Goal: Obtain resource: Obtain resource

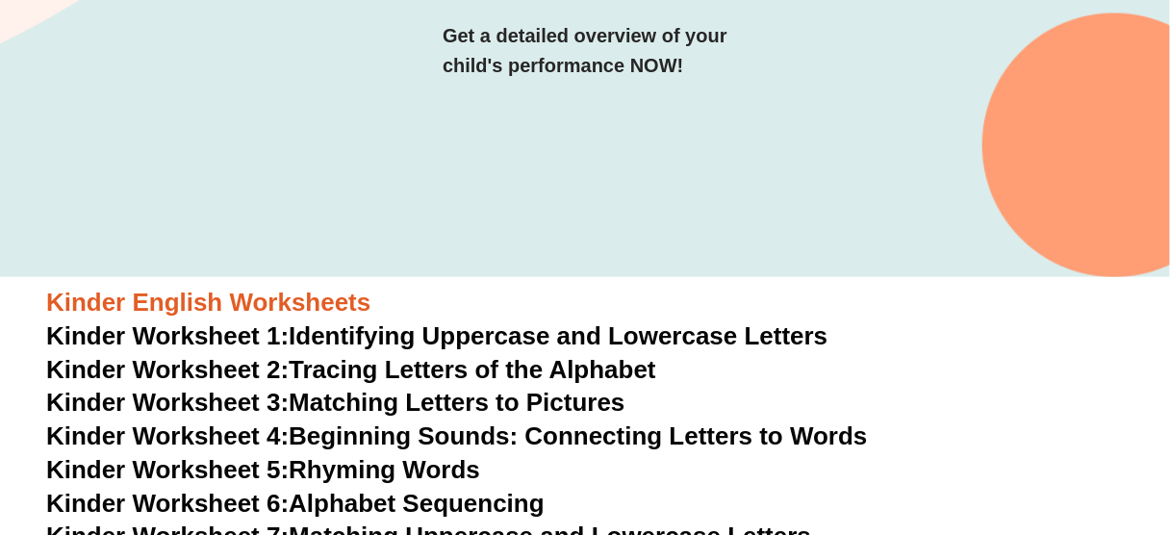
scroll to position [410, 0]
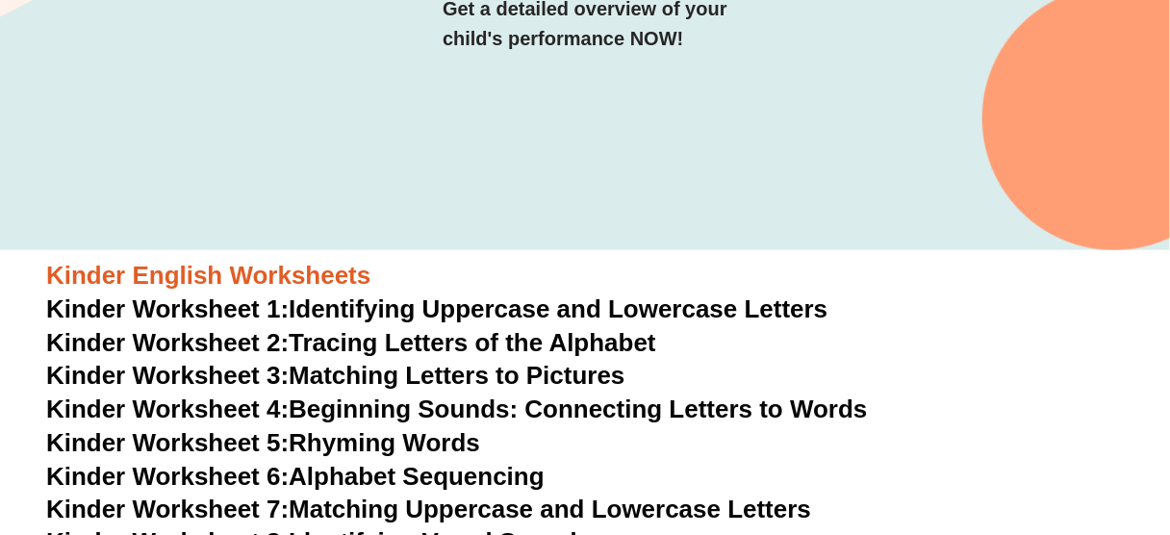
click at [289, 309] on span "Kinder Worksheet 1:" at bounding box center [167, 309] width 243 height 29
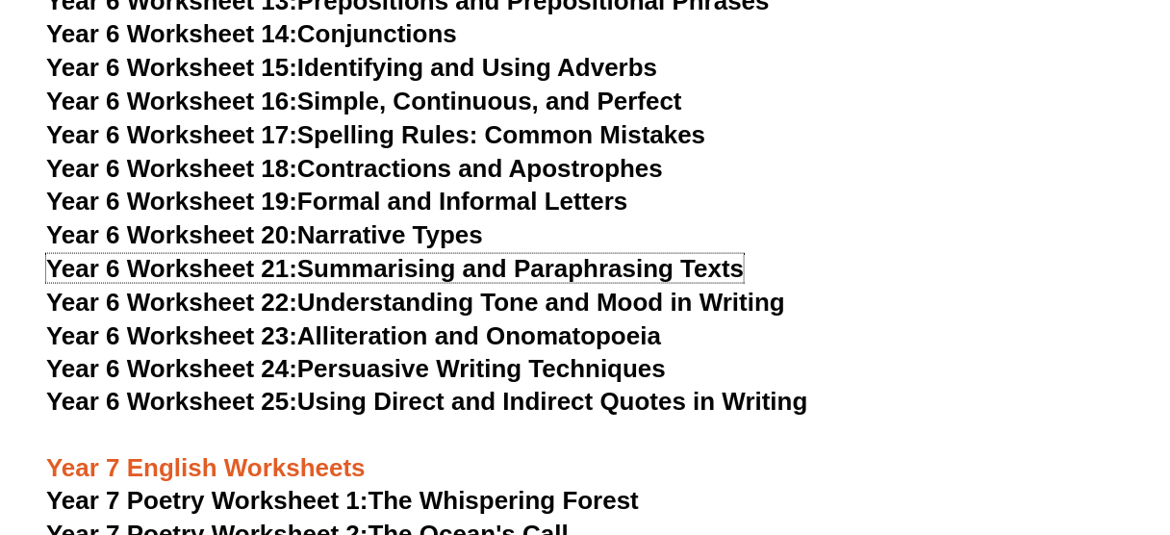
scroll to position [11499, 0]
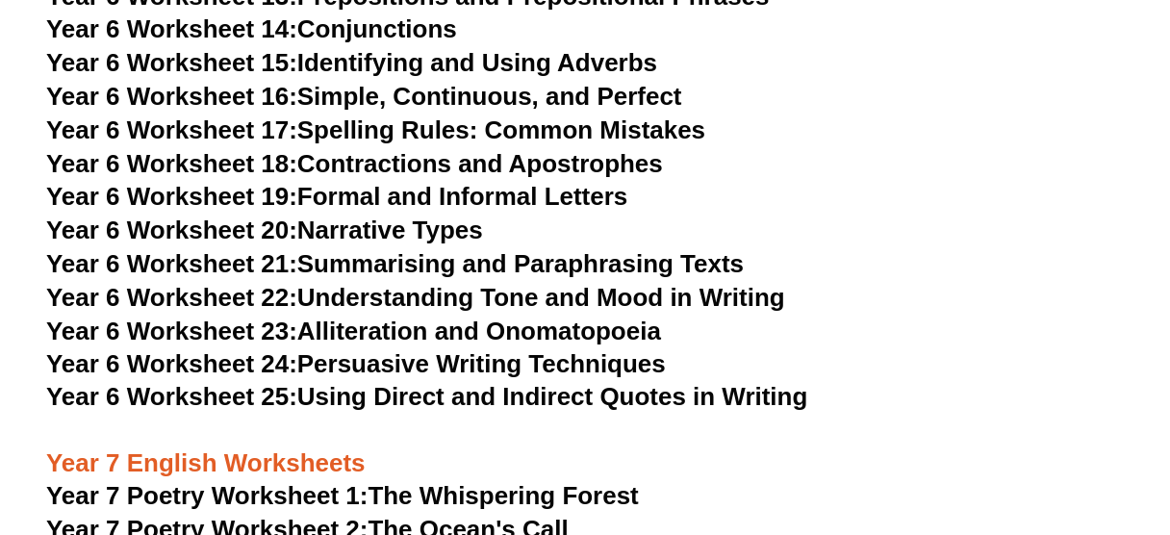
click at [732, 416] on h3 "Year 7 English Worksheets" at bounding box center [585, 448] width 1078 height 65
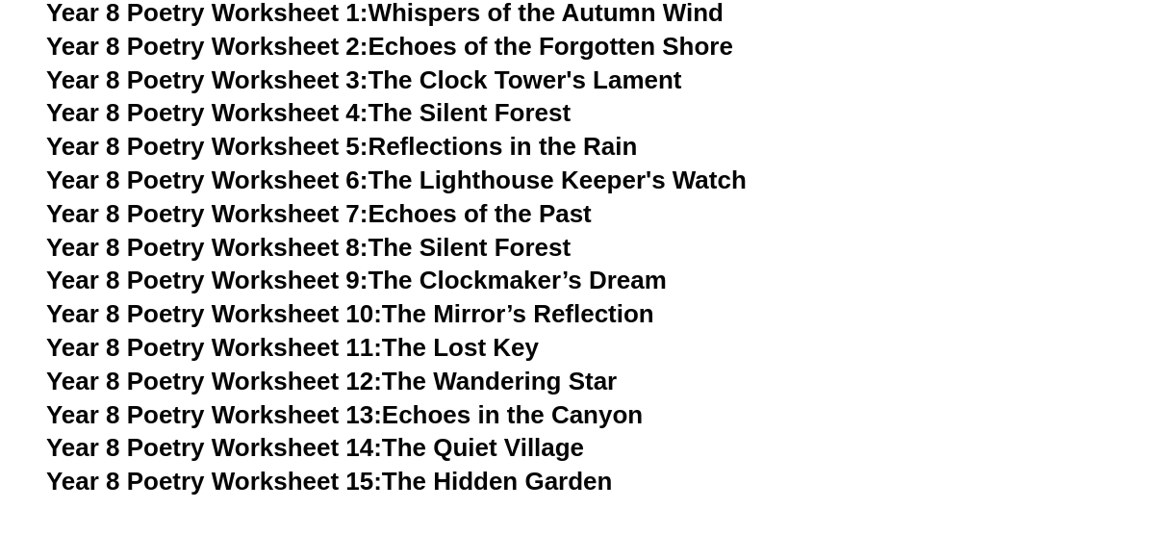
scroll to position [12526, 0]
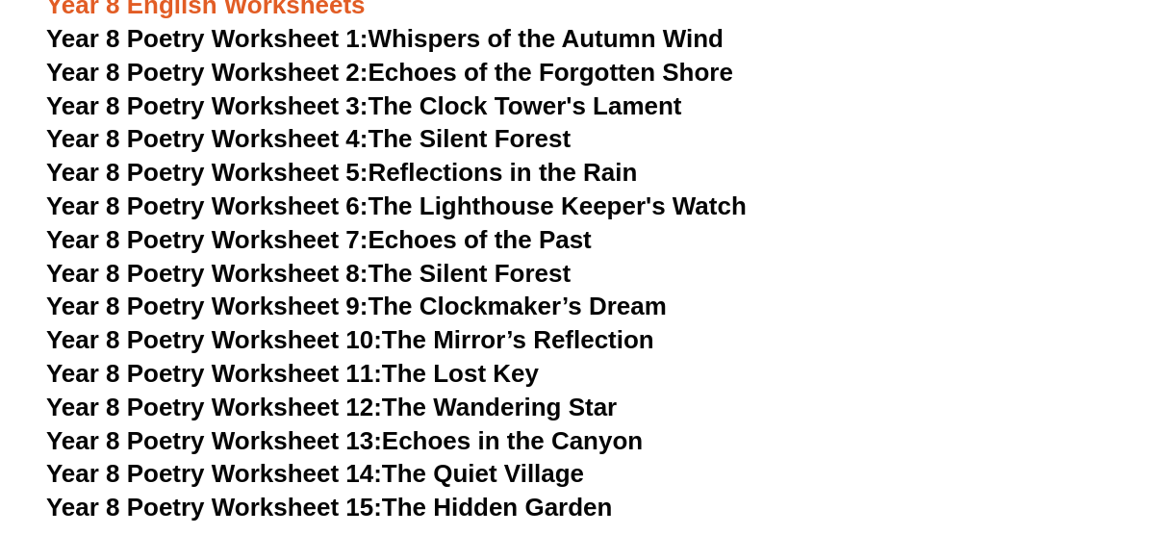
click at [812, 291] on h3 "Year 8 Poetry Worksheet 9: The Clockmaker’s Dream" at bounding box center [585, 307] width 1078 height 33
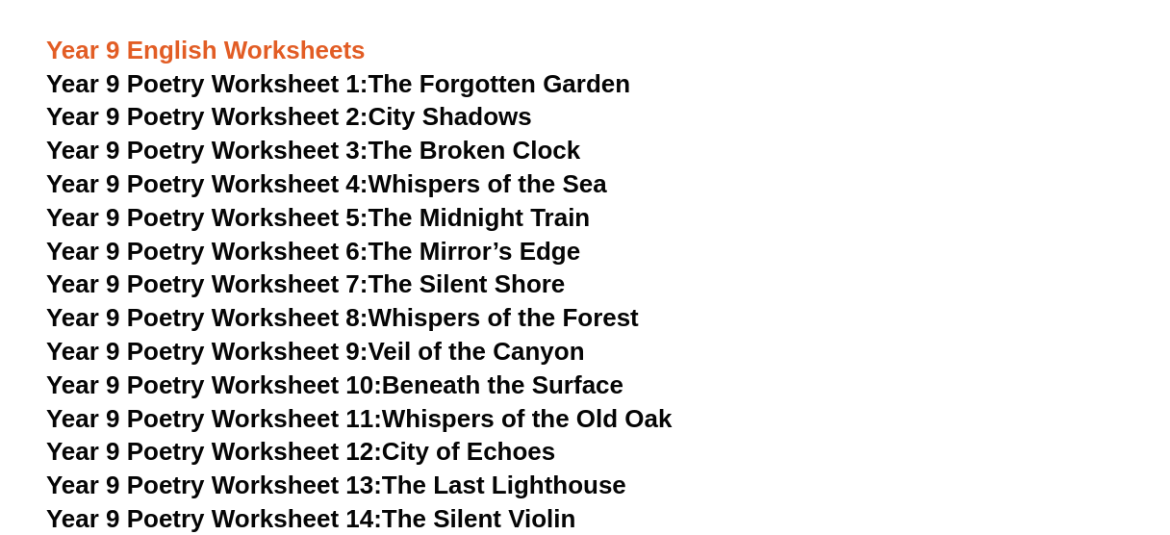
scroll to position [13039, 0]
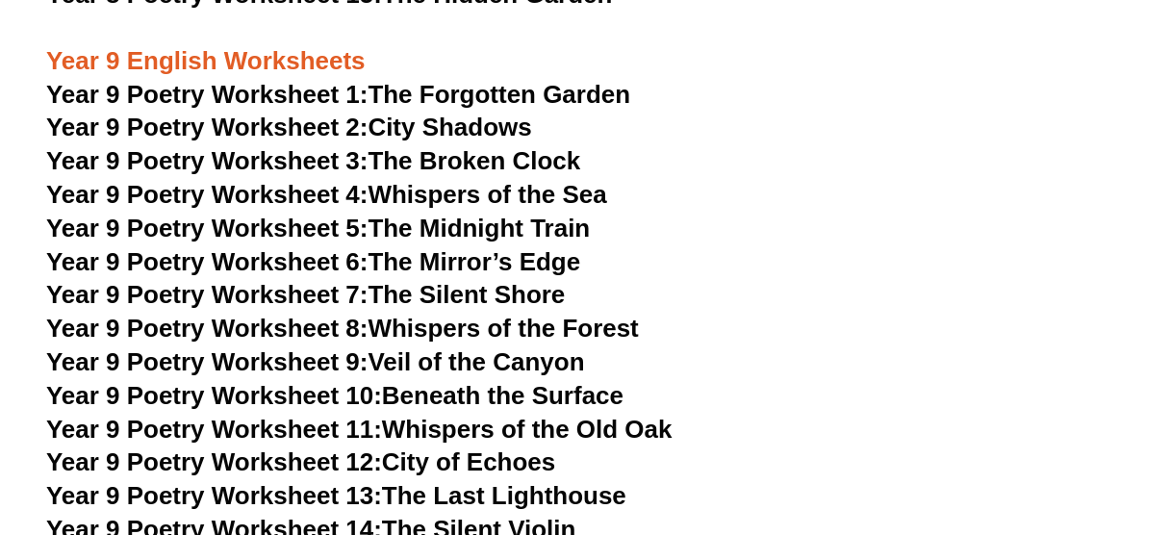
click at [913, 279] on h3 "Year 9 Poetry Worksheet 7: The Silent Shore" at bounding box center [585, 295] width 1078 height 33
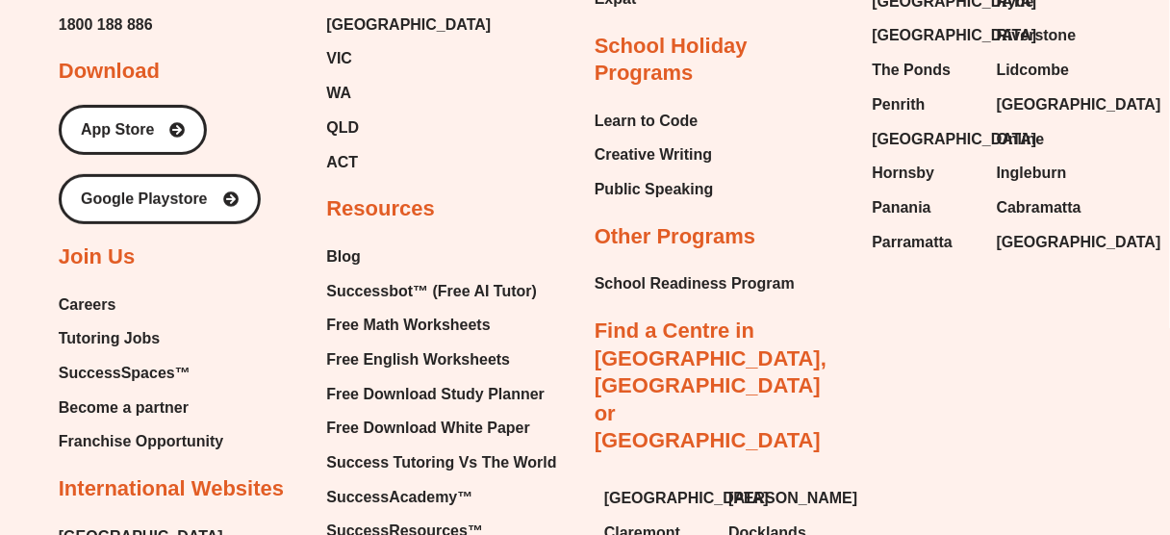
scroll to position [20251, 0]
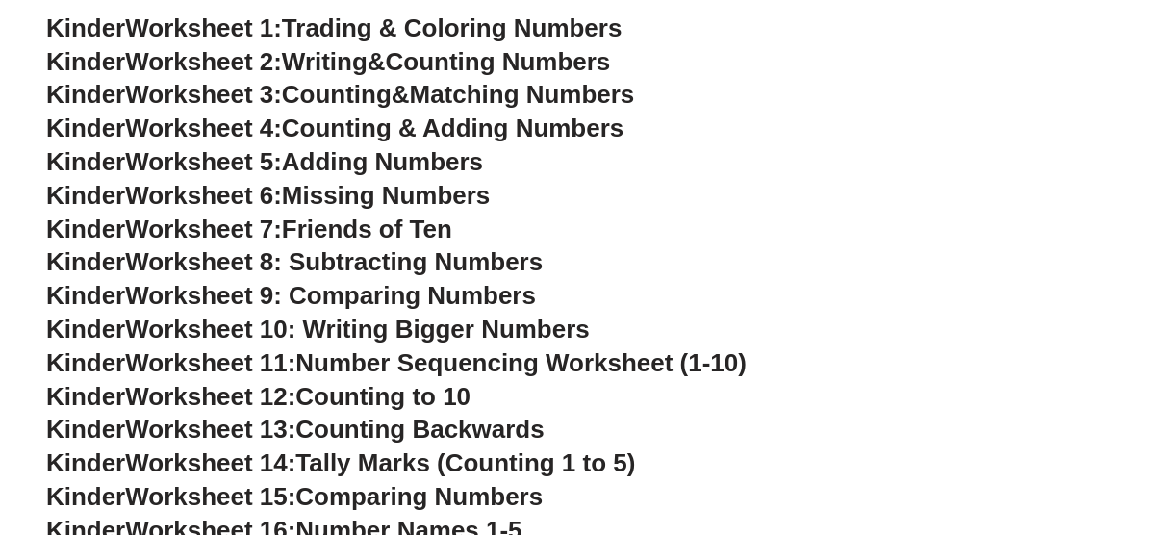
scroll to position [918, 0]
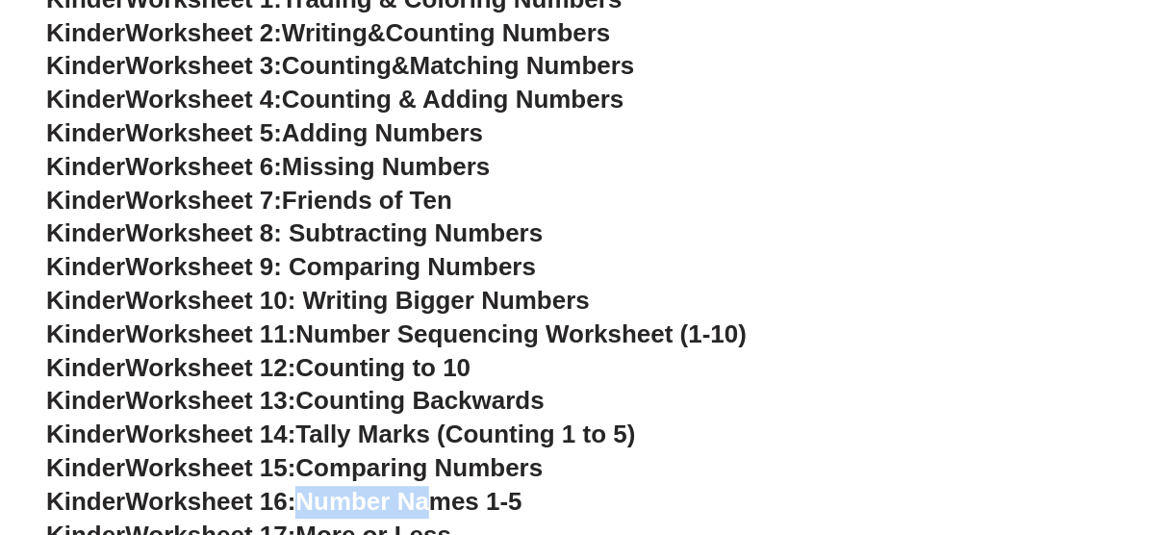
drag, startPoint x: 445, startPoint y: 501, endPoint x: 316, endPoint y: 494, distance: 129.2
click at [316, 494] on span "Number Names 1-5" at bounding box center [409, 501] width 226 height 29
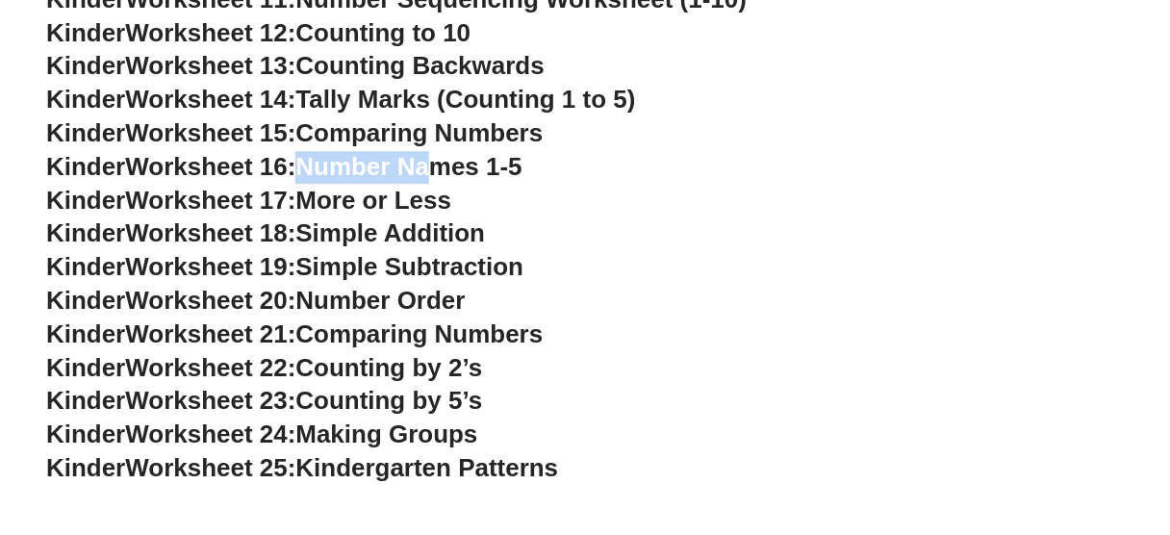
scroll to position [1226, 0]
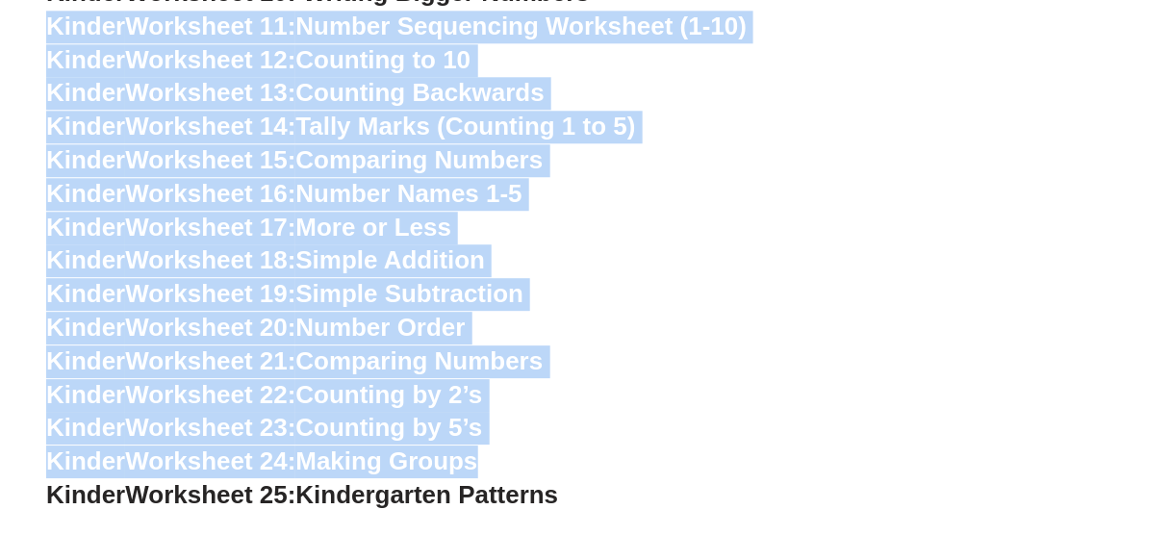
drag, startPoint x: 32, startPoint y: 25, endPoint x: 713, endPoint y: 458, distance: 807.5
click at [725, 259] on h3 "Kinder Worksheet 18: Simple Addition" at bounding box center [585, 260] width 1078 height 33
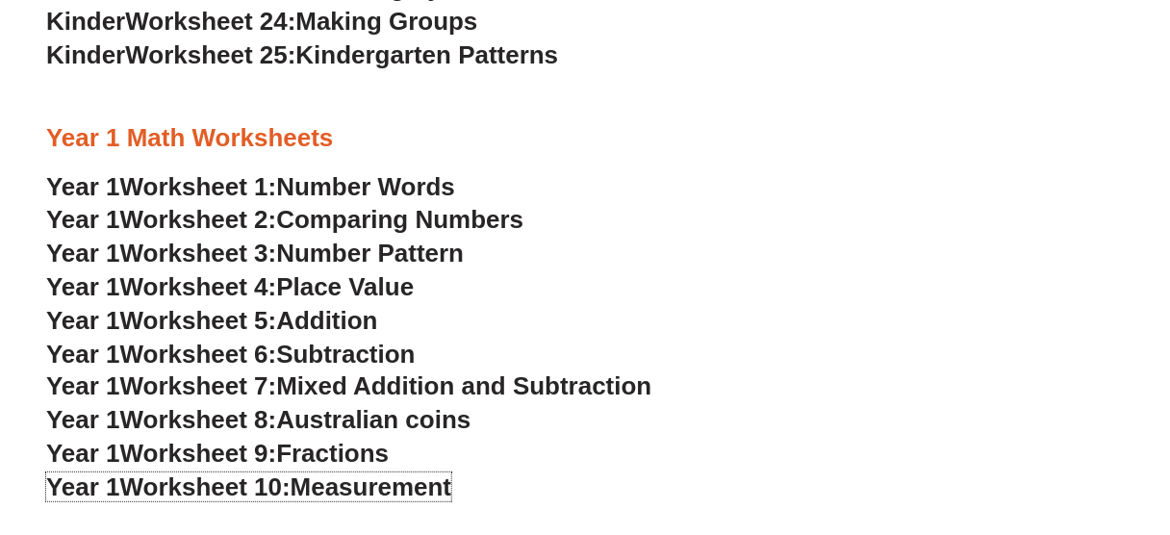
scroll to position [1637, 0]
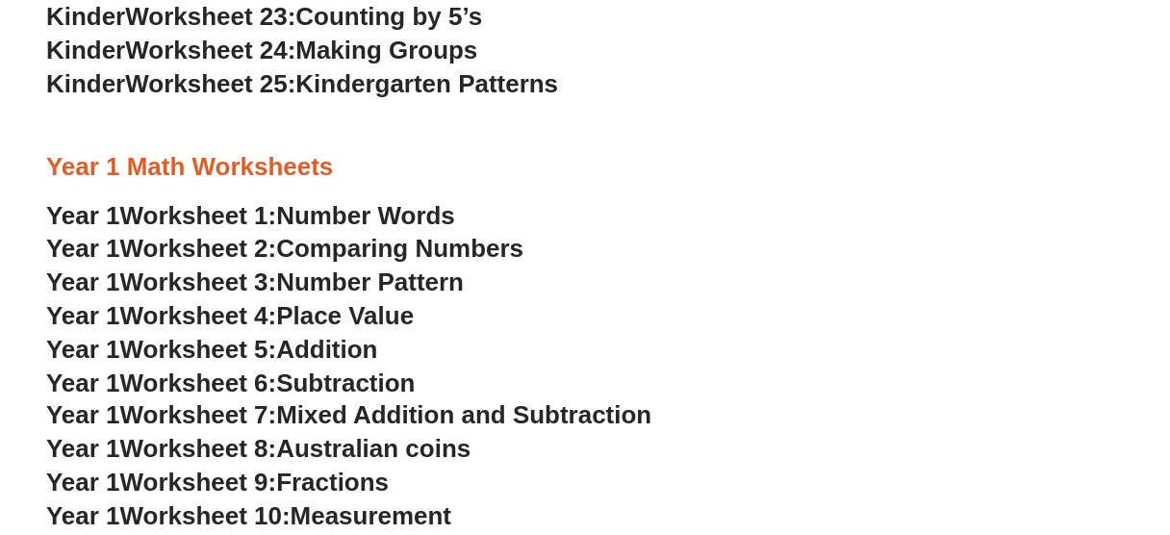
click at [678, 197] on div at bounding box center [585, 192] width 1078 height 14
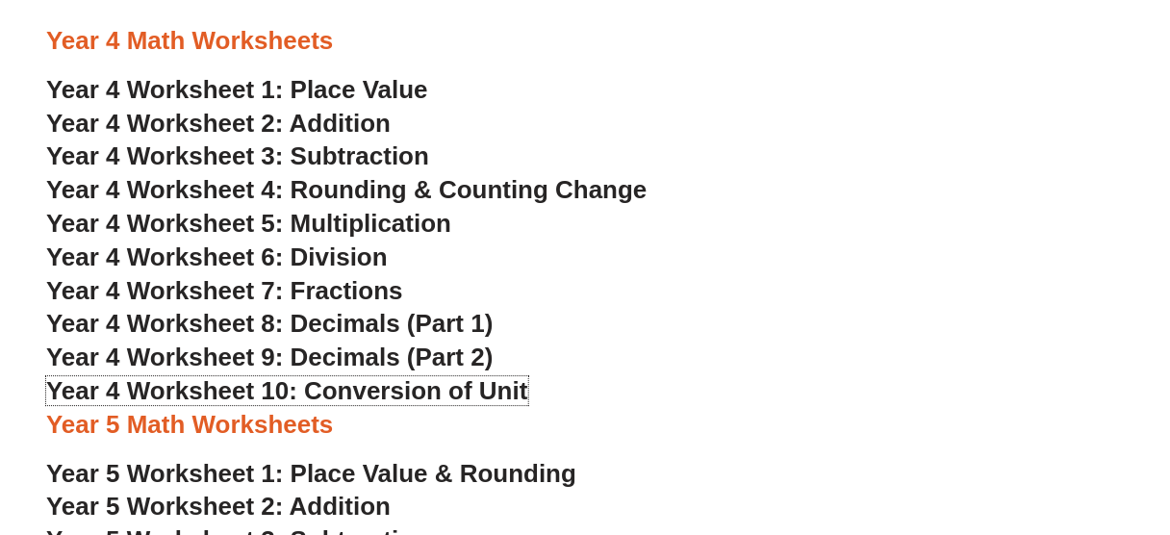
scroll to position [3074, 0]
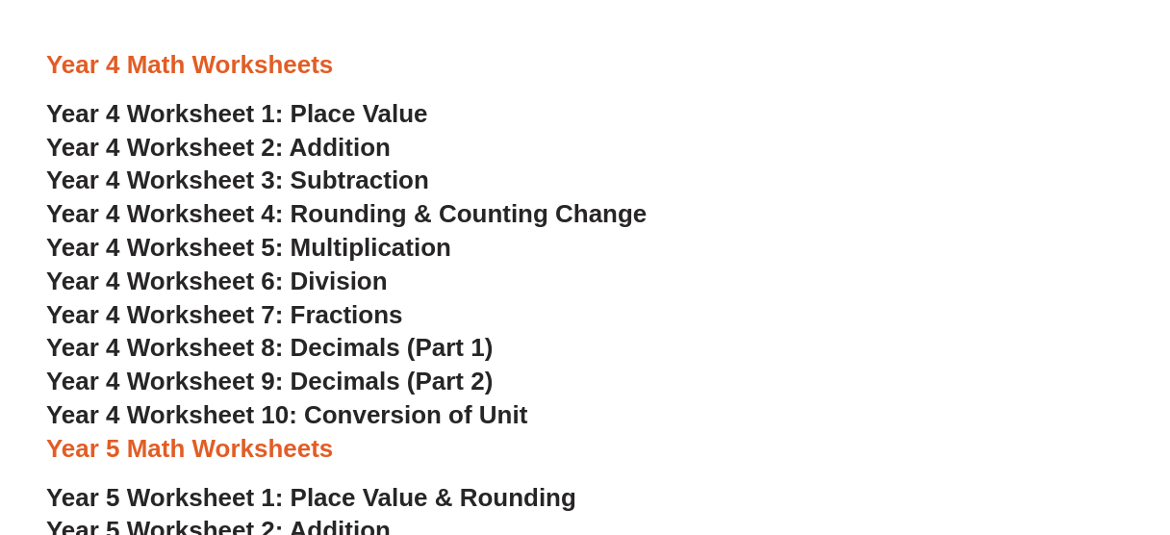
click at [657, 294] on h3 "Year 4 Worksheet 6: Division" at bounding box center [585, 282] width 1078 height 33
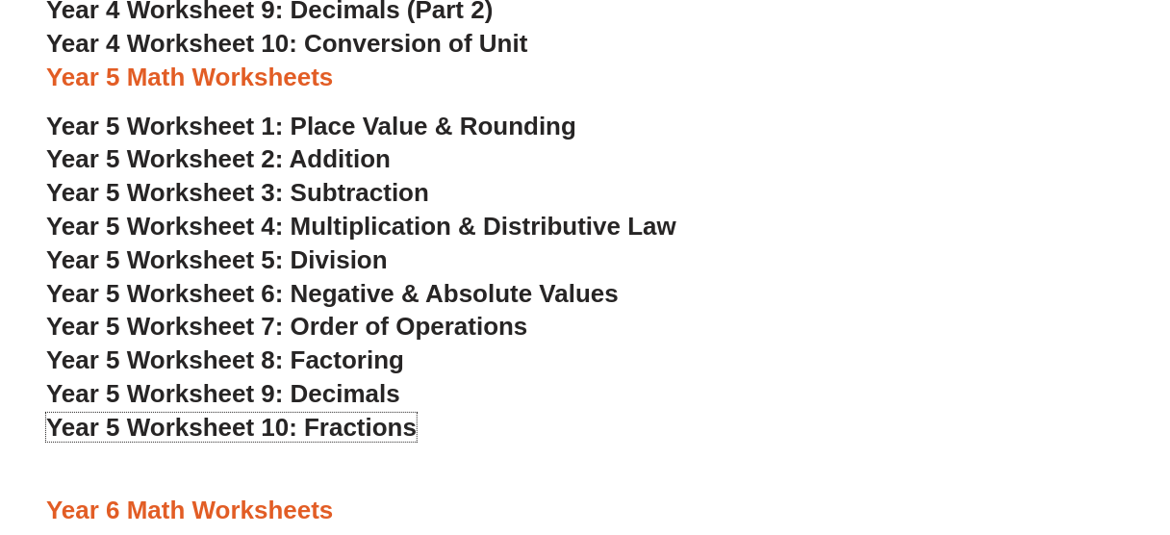
scroll to position [3485, 0]
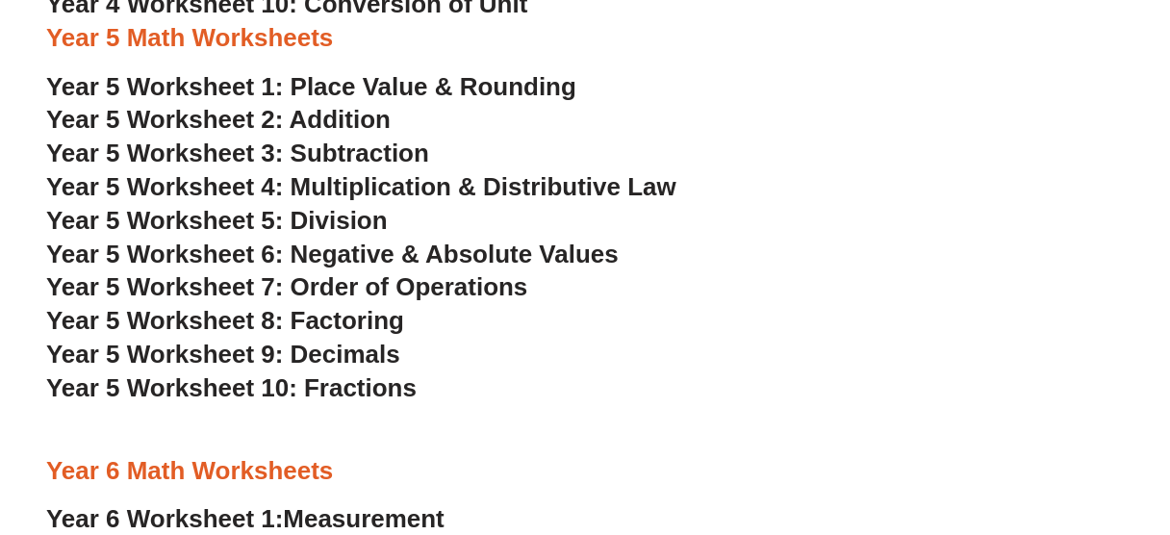
click at [708, 366] on h3 "Year 5 Worksheet 9: Decimals" at bounding box center [585, 355] width 1078 height 33
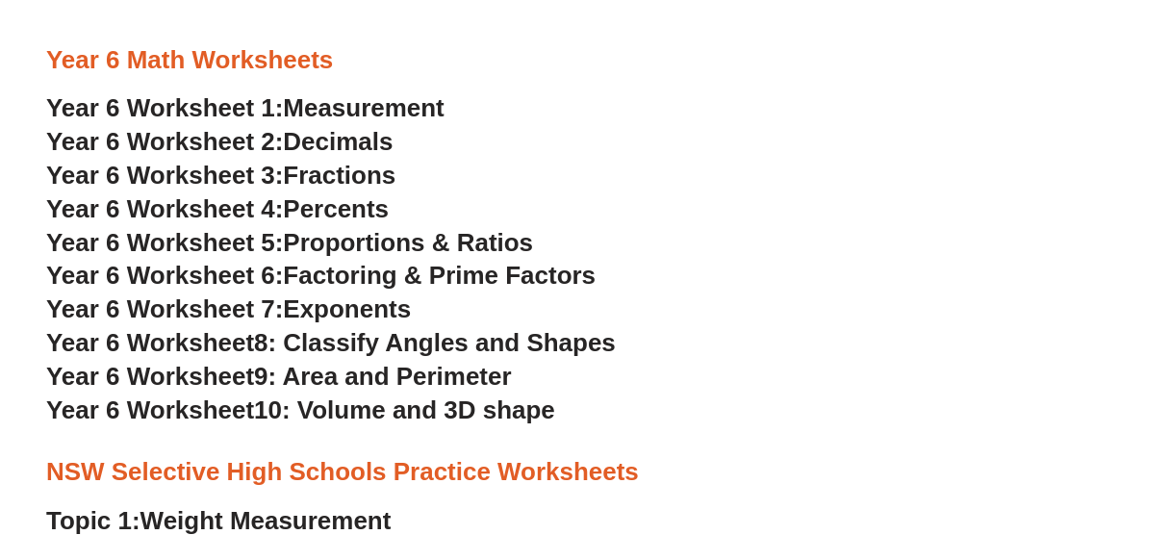
scroll to position [3896, 0]
drag, startPoint x: 862, startPoint y: 294, endPoint x: 852, endPoint y: 294, distance: 10.6
click at [861, 294] on h3 "Year 6 Worksheet 7: Exponents" at bounding box center [585, 310] width 1078 height 33
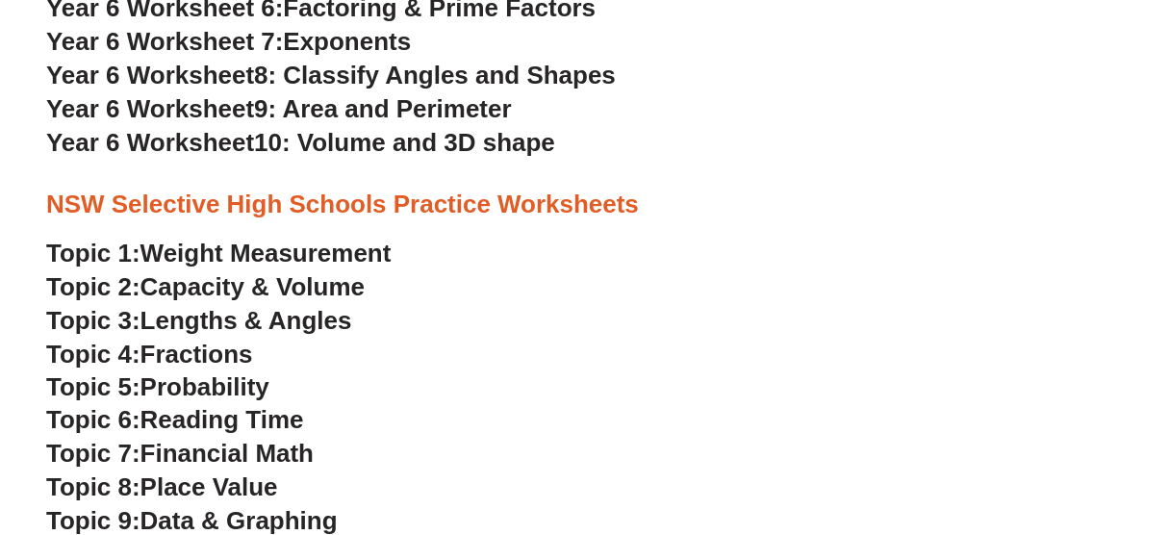
scroll to position [4205, 0]
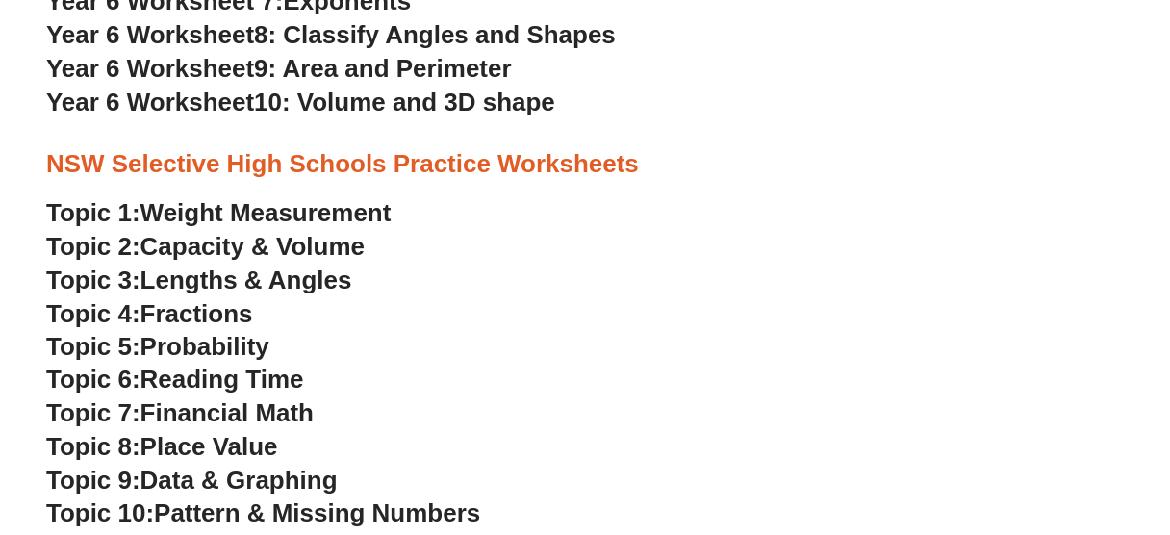
click at [668, 292] on h3 "Topic 3: Lengths & Angles" at bounding box center [585, 281] width 1078 height 33
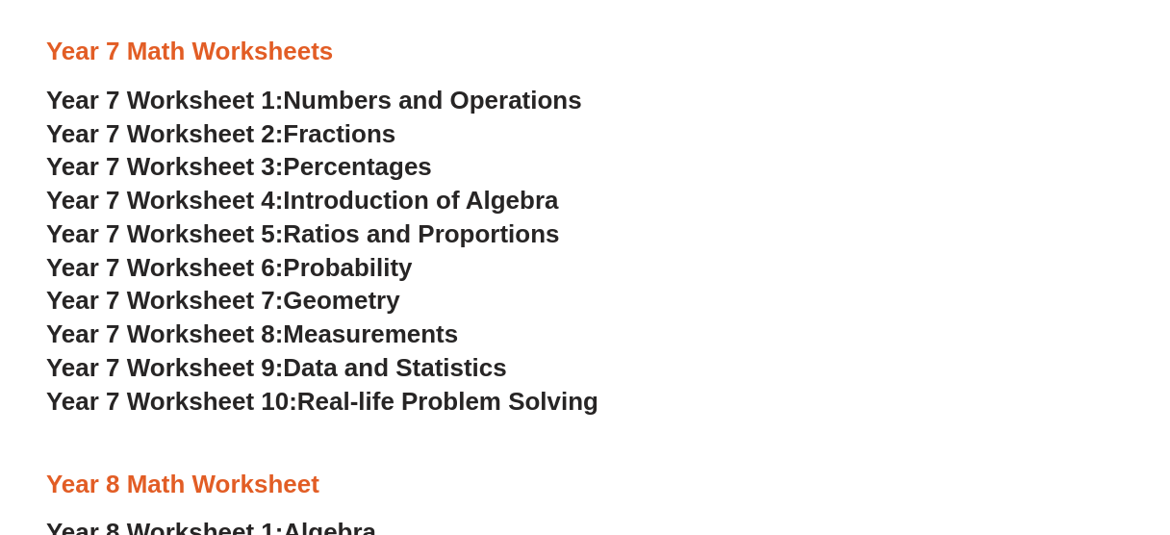
scroll to position [4923, 0]
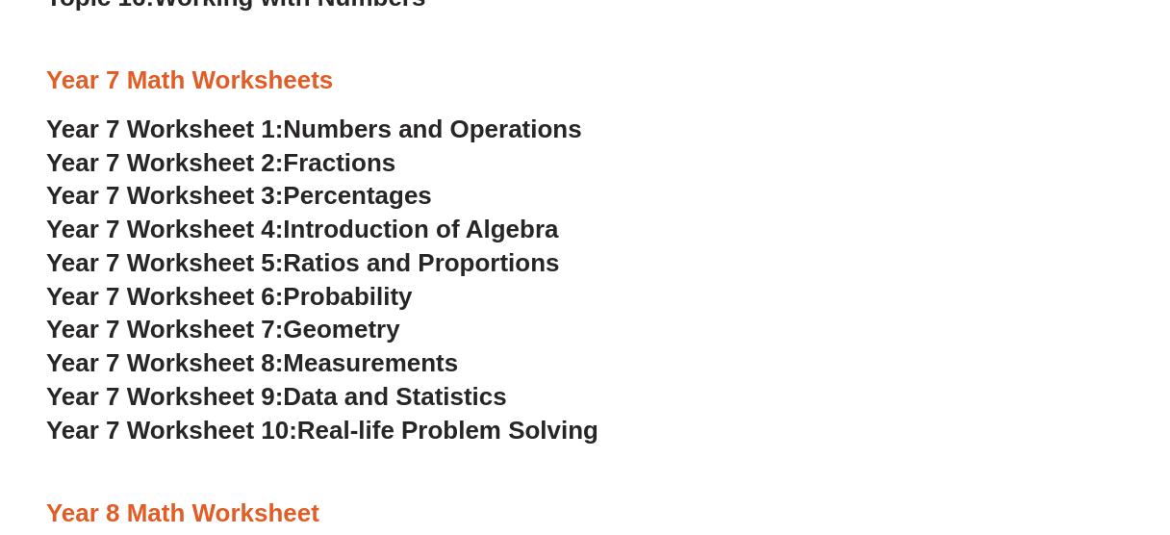
drag, startPoint x: 232, startPoint y: 425, endPoint x: 248, endPoint y: 424, distance: 16.4
click at [707, 284] on h3 "Year 7 Worksheet 6: Probability" at bounding box center [585, 297] width 1078 height 33
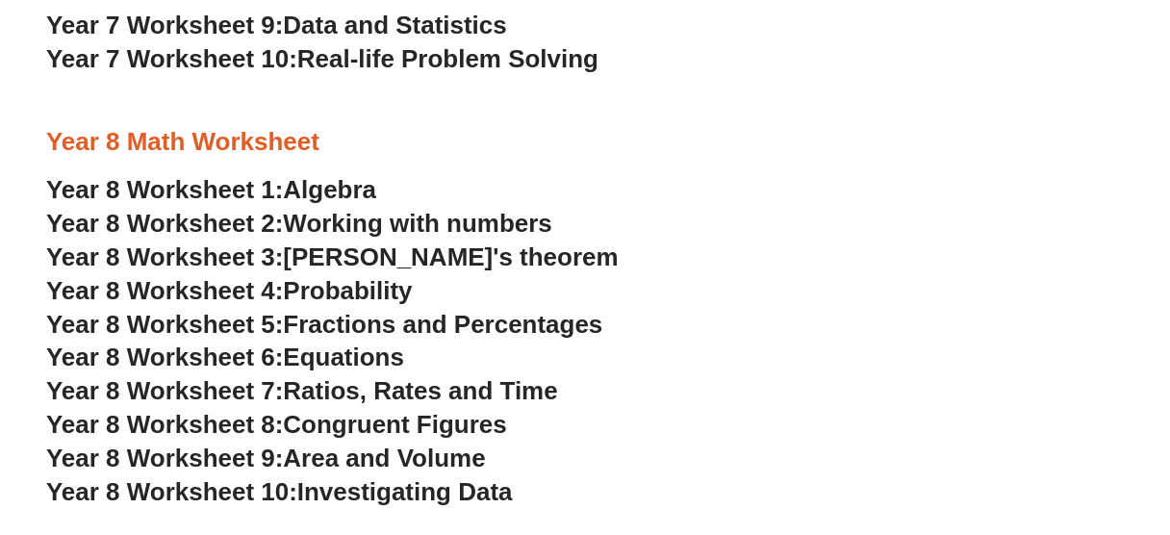
scroll to position [5334, 0]
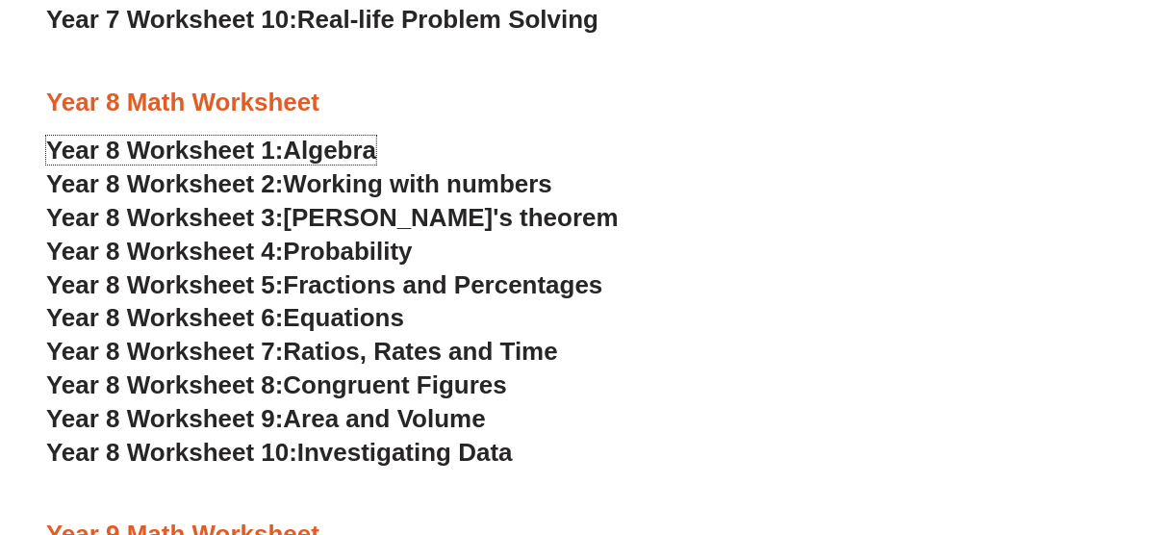
drag, startPoint x: 165, startPoint y: 142, endPoint x: 184, endPoint y: 167, distance: 31.6
drag, startPoint x: 200, startPoint y: 186, endPoint x: 207, endPoint y: 194, distance: 11.0
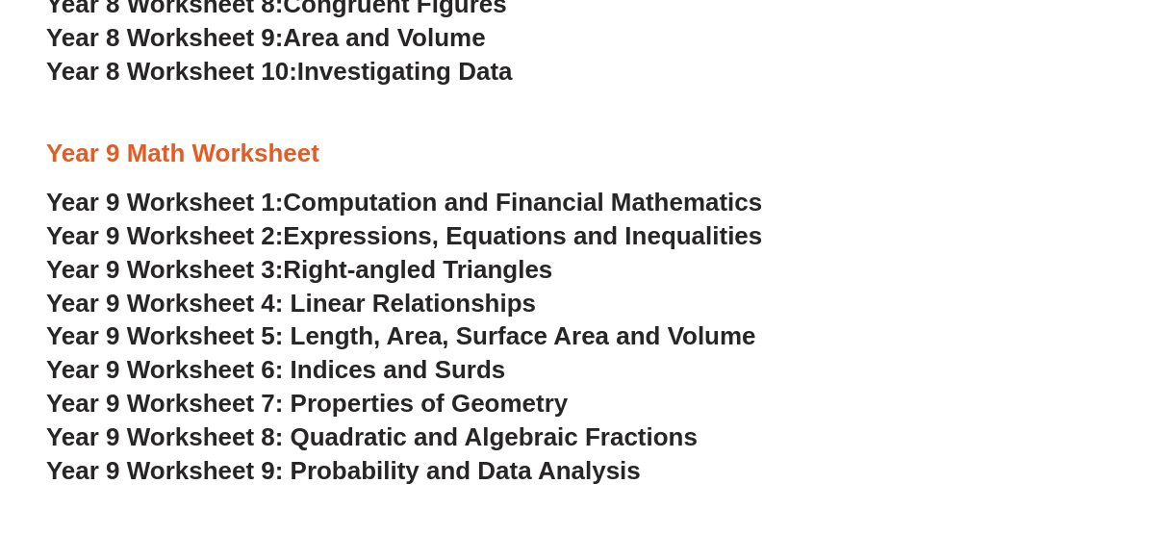
scroll to position [5745, 0]
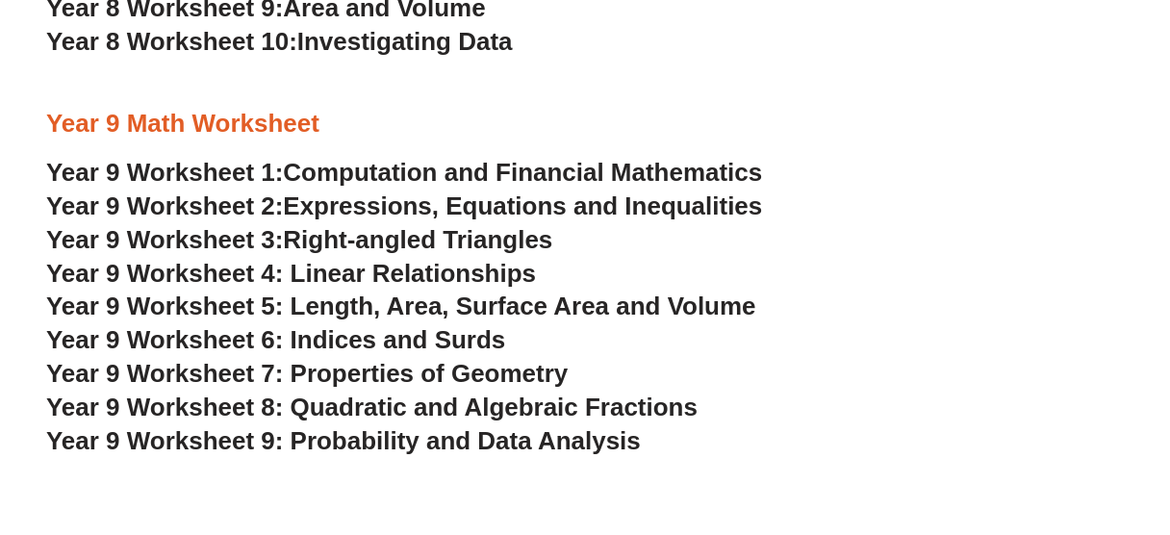
drag, startPoint x: 217, startPoint y: 445, endPoint x: 235, endPoint y: 441, distance: 18.7
click at [793, 270] on h3 "Year 9 Worksheet 4: Linear Relationships" at bounding box center [585, 274] width 1078 height 33
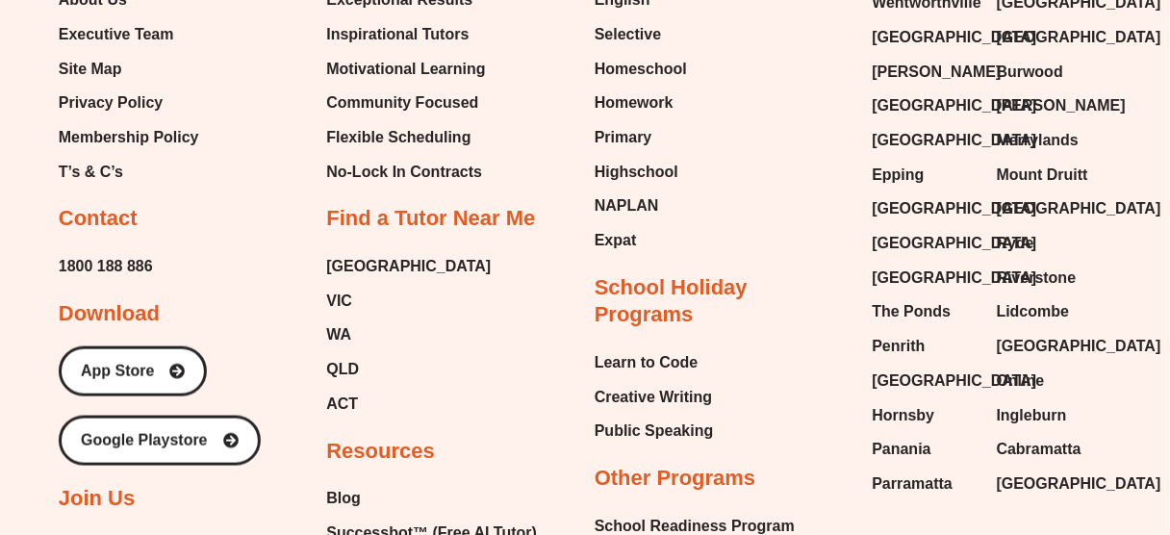
scroll to position [12829, 0]
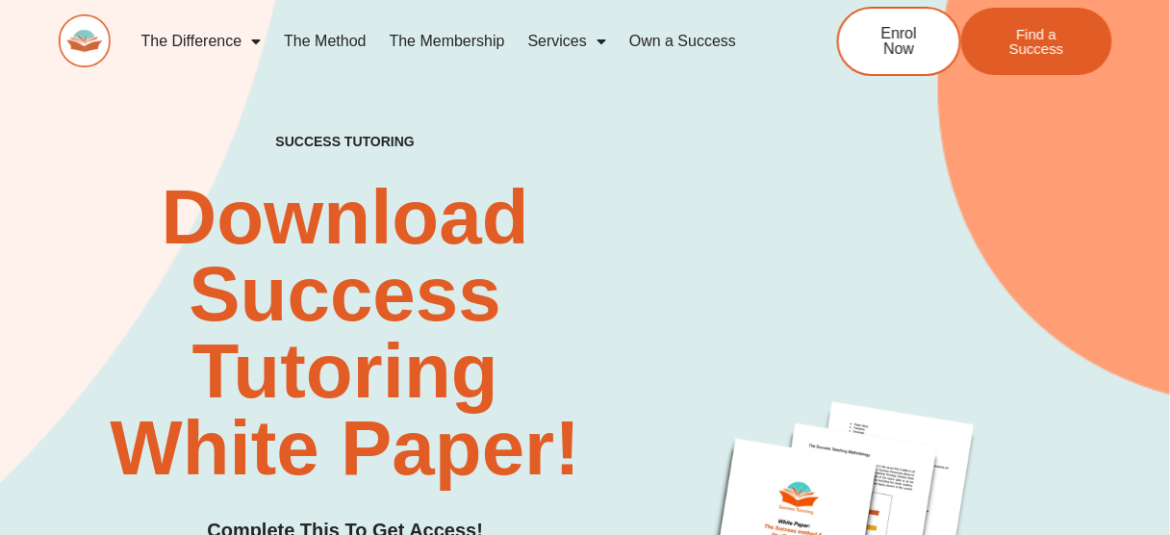
drag, startPoint x: 721, startPoint y: 165, endPoint x: 823, endPoint y: 13, distance: 183.1
click at [720, 153] on div "SUCCESS TUTORING​ Download Success Tutoring White Paper! Complete This To Get A…" at bounding box center [585, 506] width 1053 height 1167
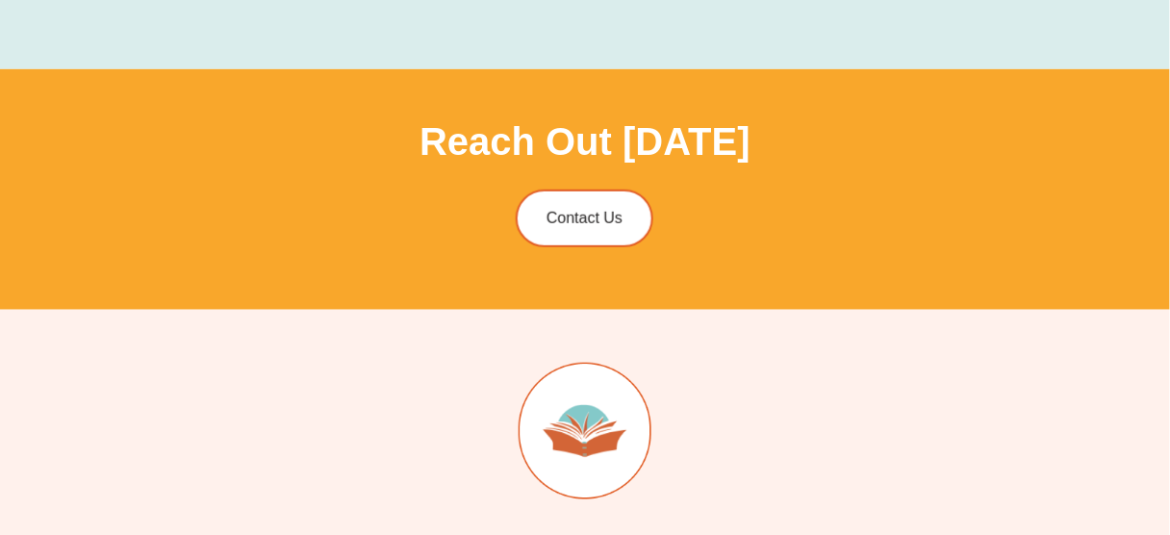
scroll to position [2258, 0]
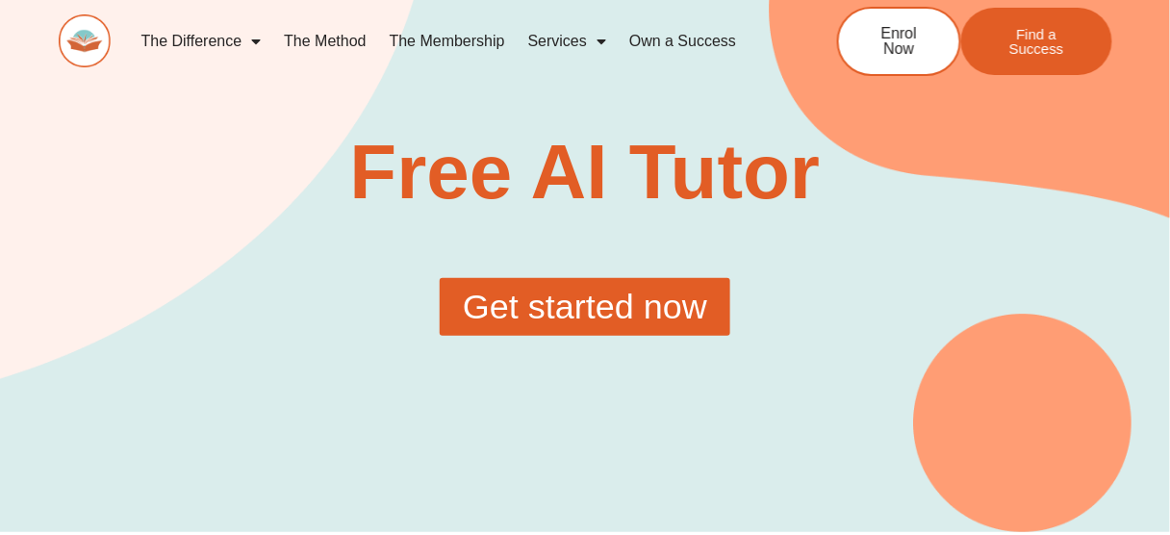
click at [587, 287] on link "Get started now" at bounding box center [585, 307] width 291 height 58
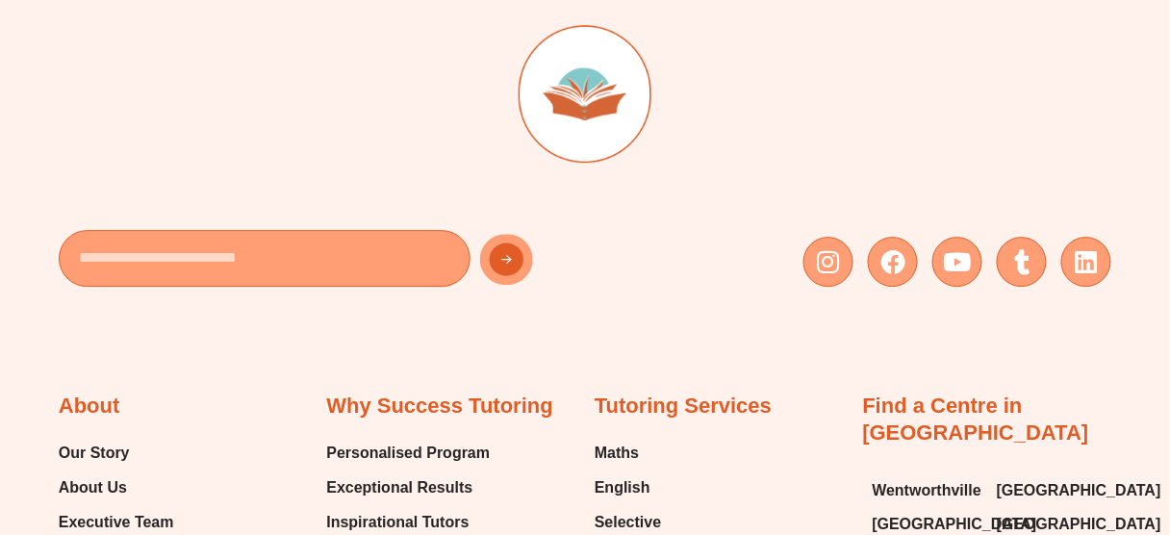
scroll to position [1334, 0]
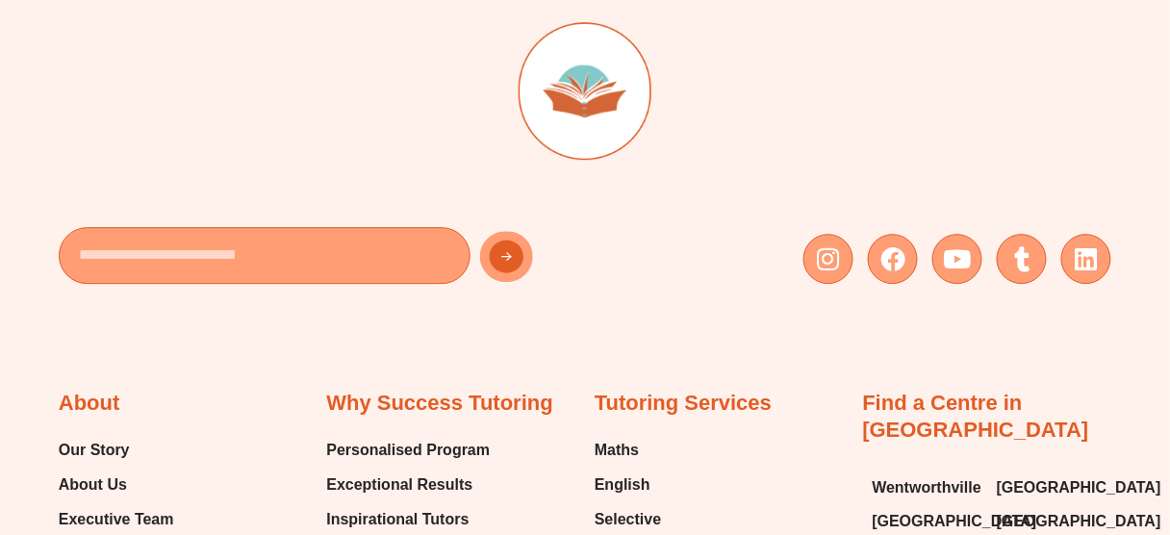
drag, startPoint x: 706, startPoint y: 186, endPoint x: 808, endPoint y: 10, distance: 203.6
click at [716, 160] on div at bounding box center [585, 115] width 1053 height 186
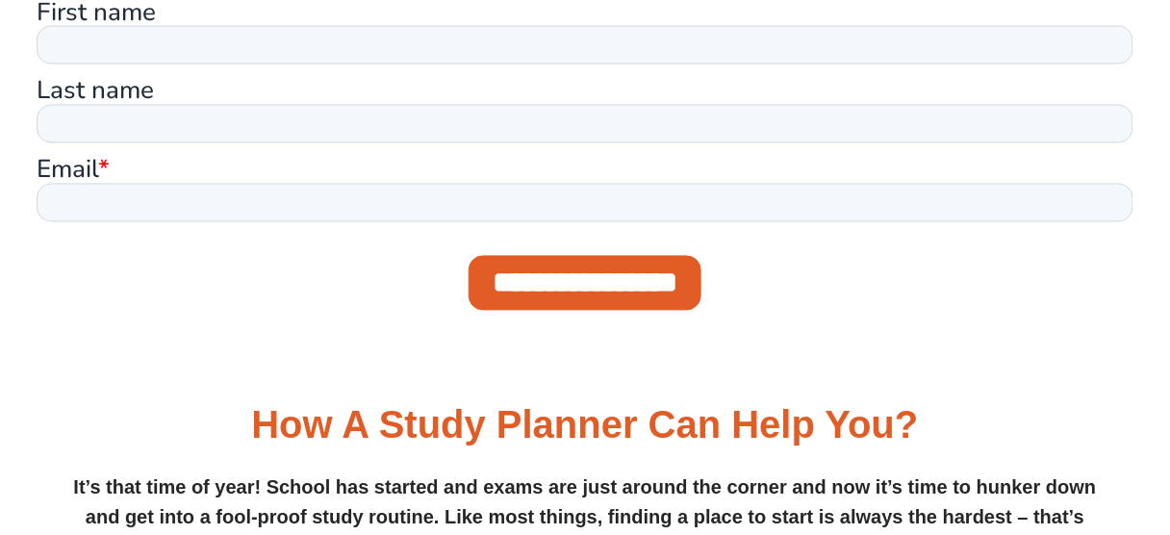
scroll to position [718, 0]
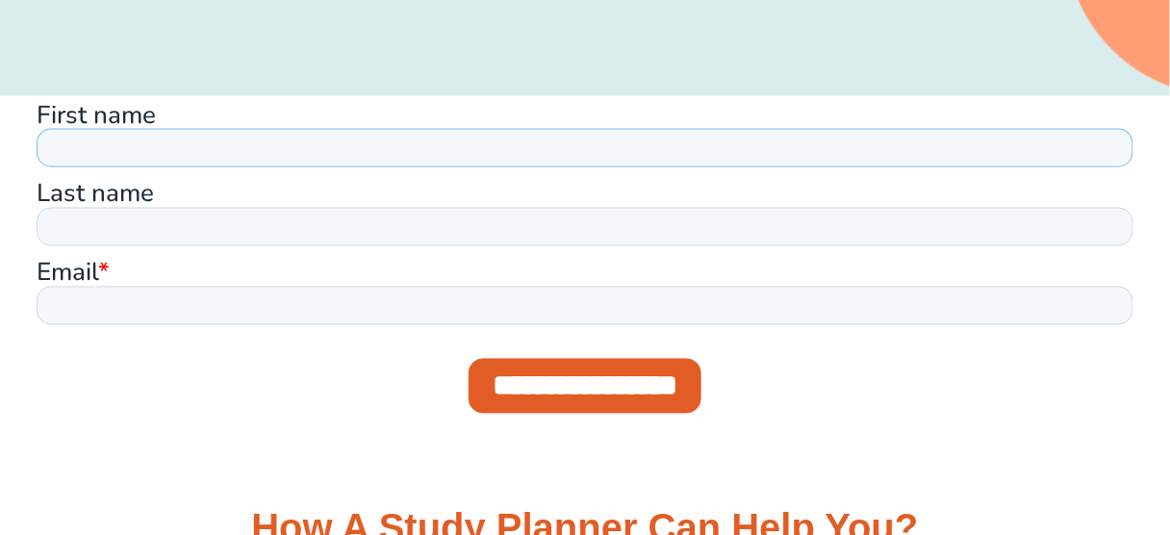
click at [381, 142] on input "First name" at bounding box center [584, 147] width 1097 height 39
type input "*****"
type input "****"
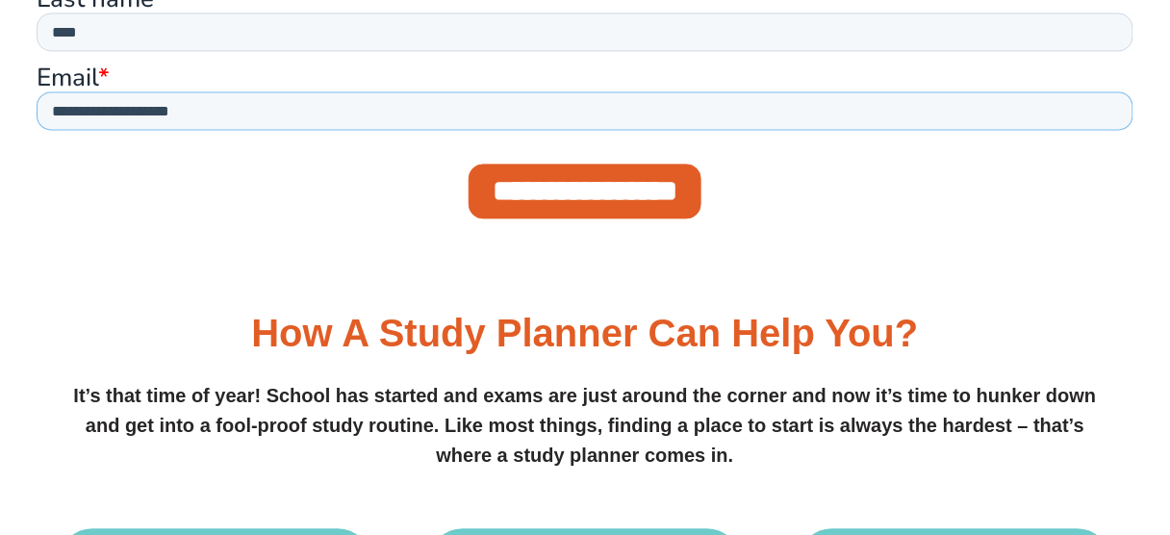
scroll to position [924, 0]
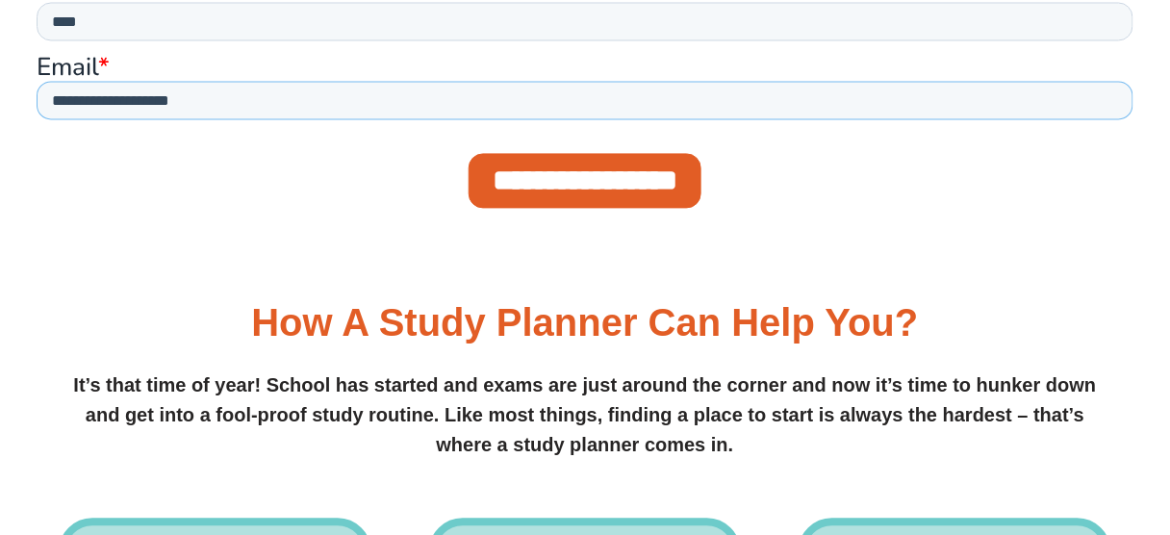
type input "**********"
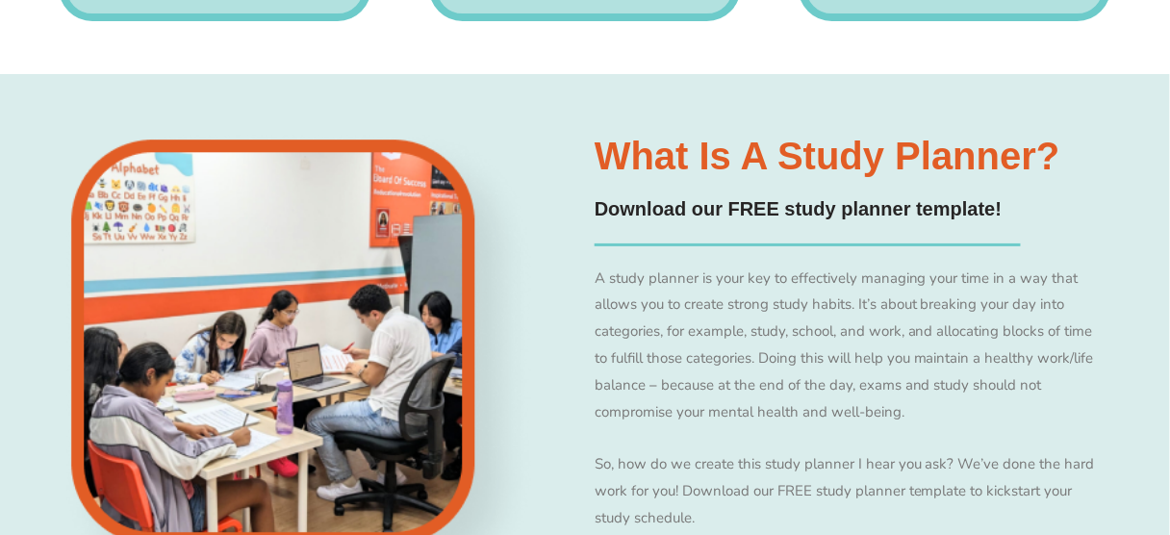
scroll to position [1745, 0]
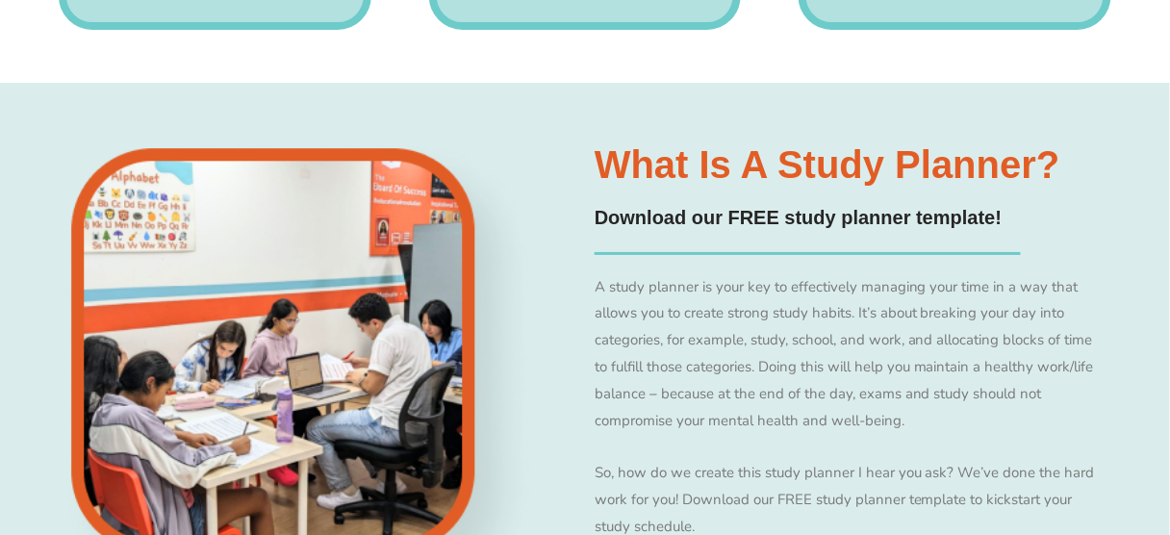
drag, startPoint x: 778, startPoint y: 311, endPoint x: 735, endPoint y: 311, distance: 42.4
click at [735, 311] on p "A study planner is your key to effectively managing your time in a way that all…" at bounding box center [848, 354] width 507 height 161
drag, startPoint x: 796, startPoint y: 308, endPoint x: 778, endPoint y: 305, distance: 18.5
drag, startPoint x: 778, startPoint y: 305, endPoint x: 740, endPoint y: 302, distance: 37.7
click at [772, 304] on p "A study planner is your key to effectively managing your time in a way that all…" at bounding box center [848, 354] width 507 height 161
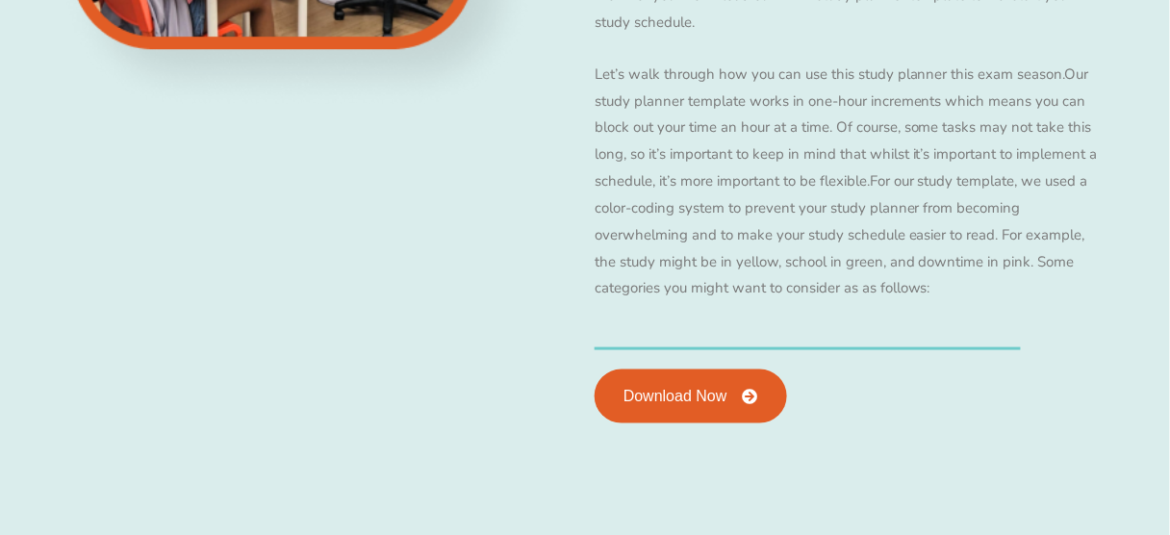
scroll to position [2361, 0]
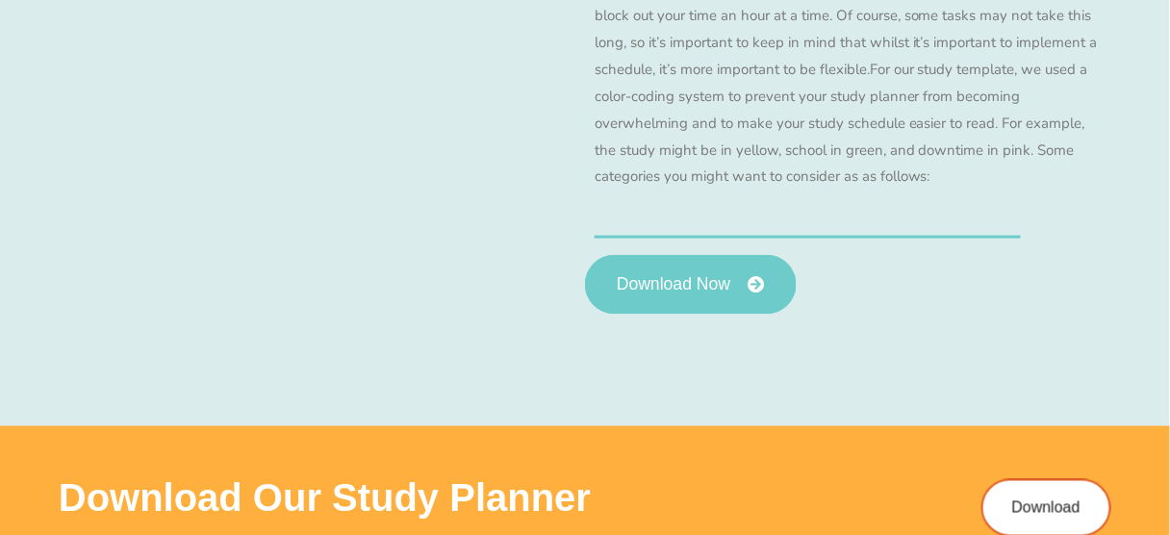
click at [723, 289] on span "Download Now" at bounding box center [674, 284] width 114 height 17
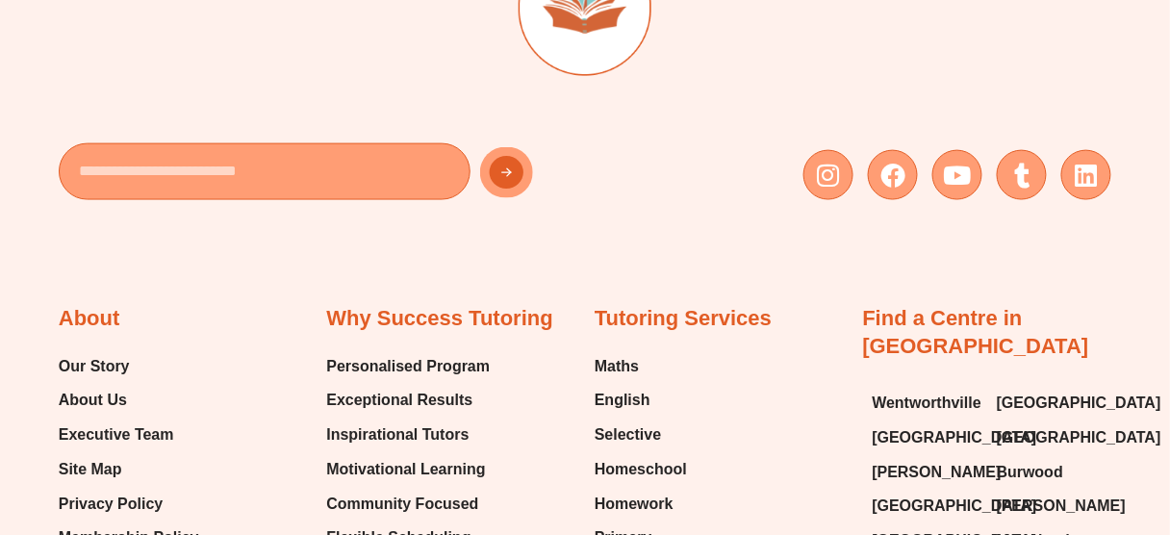
scroll to position [821, 0]
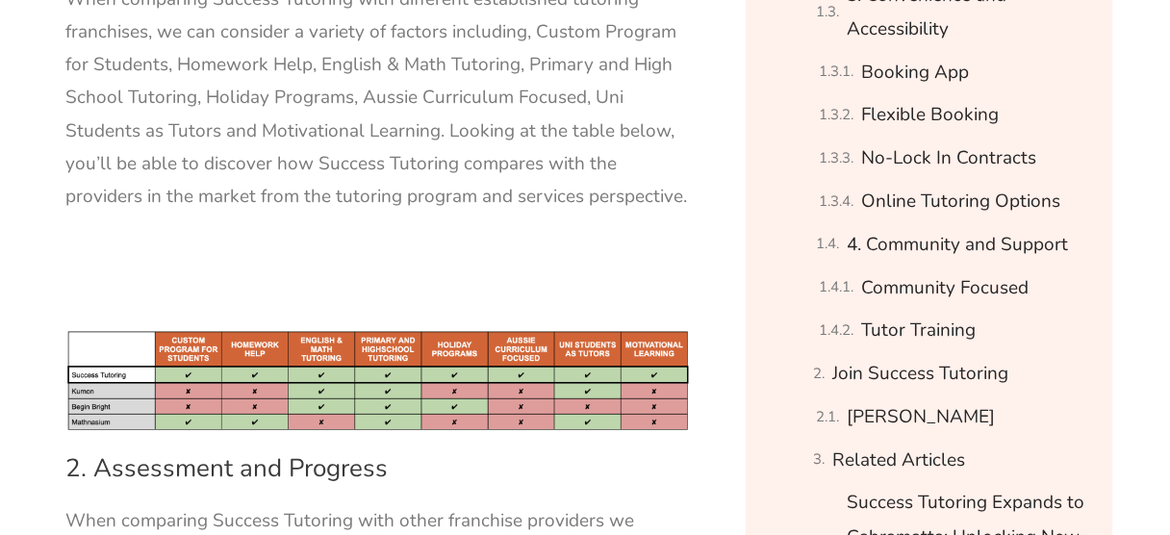
scroll to position [2361, 0]
